Goal: Submit feedback/report problem

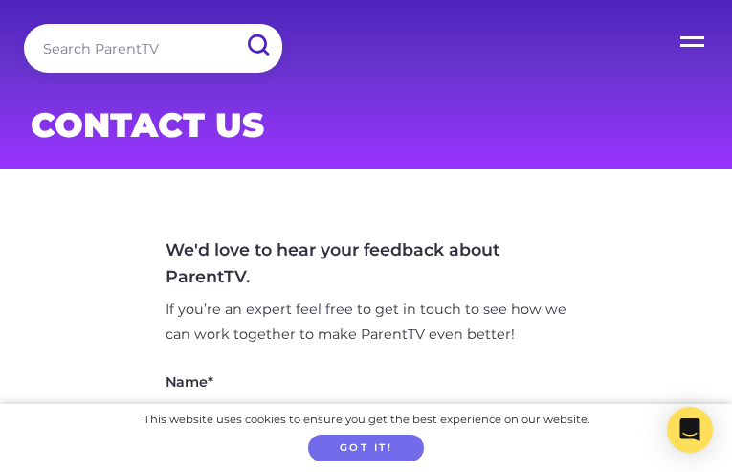
type input "N/A"
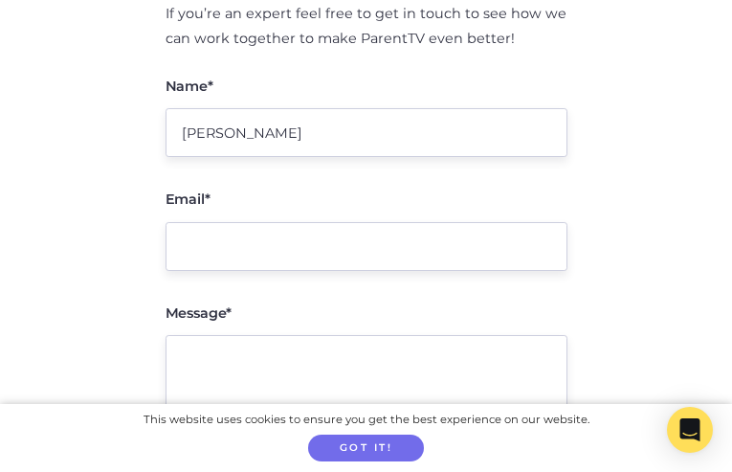
type input "[PERSON_NAME]"
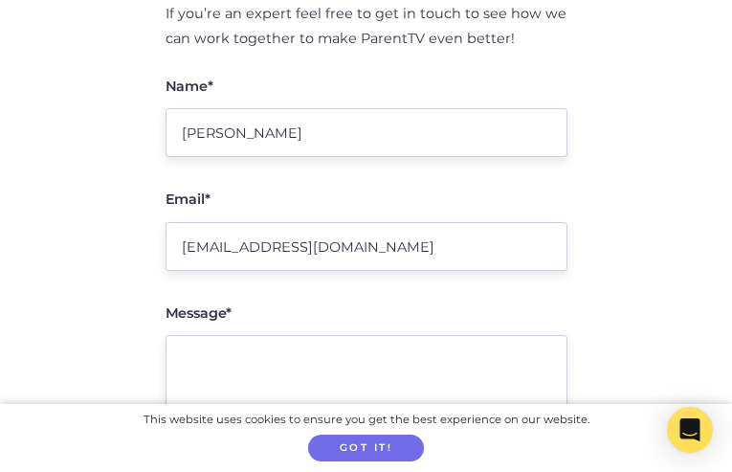
type input "[EMAIL_ADDRESS][DOMAIN_NAME]"
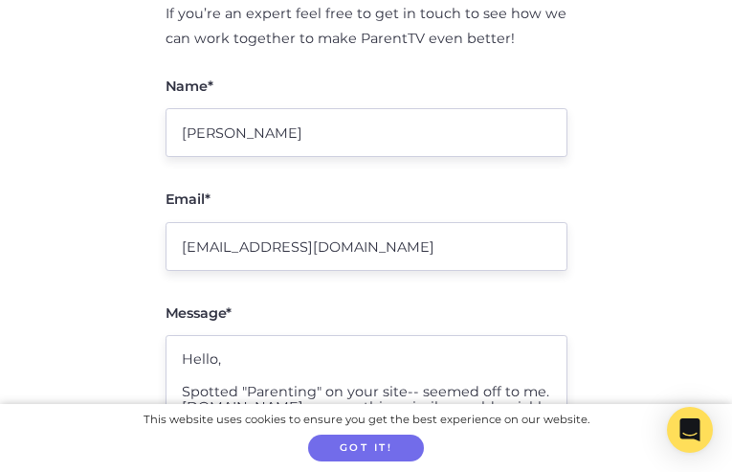
type textarea "Hello, Spotted "Parenting" on your site-- seemed off to me. [DOMAIN_NAME] or so…"
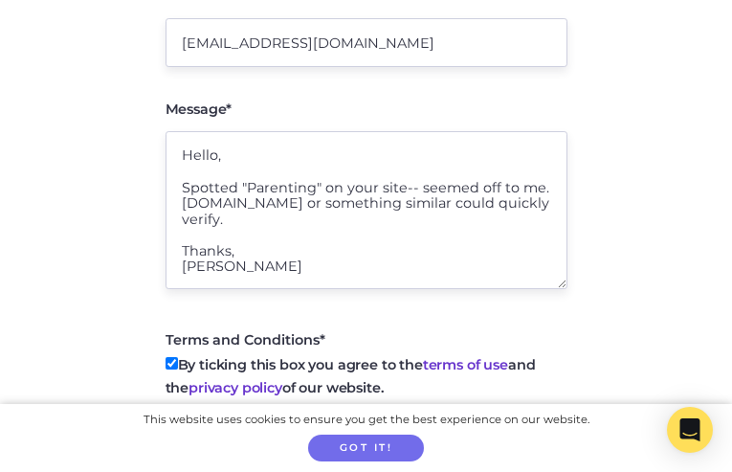
checkbox input "true"
type textarea "Hello, Spotted "Parenting" on your site-- seemed off to me. [DOMAIN_NAME] or so…"
click at [166, 437] on input "Submit" at bounding box center [367, 460] width 402 height 46
type input "Sending message..."
type input "Submit"
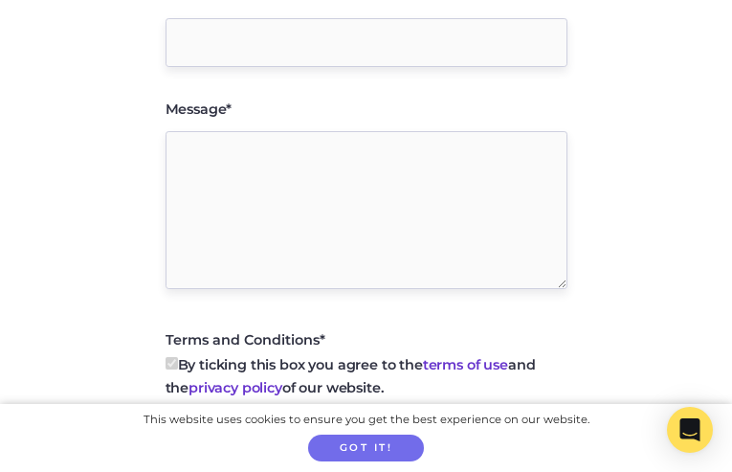
scroll to position [565, 0]
